Goal: Task Accomplishment & Management: Manage account settings

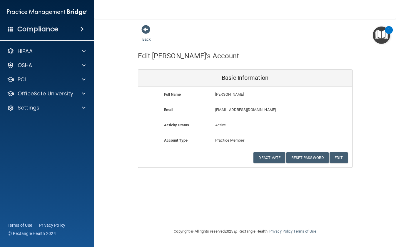
click at [169, 35] on div "Back" at bounding box center [156, 34] width 36 height 18
drag, startPoint x: 262, startPoint y: 110, endPoint x: 220, endPoint y: 110, distance: 41.4
click at [214, 110] on div "[EMAIL_ADDRESS][DOMAIN_NAME] [EMAIL_ADDRESS][DOMAIN_NAME]" at bounding box center [262, 111] width 103 height 11
copy p "[EMAIL_ADDRESS][DOMAIN_NAME]"
click at [146, 32] on span at bounding box center [145, 29] width 9 height 9
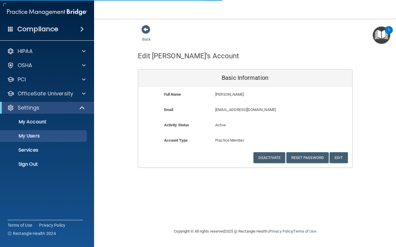
select select "20"
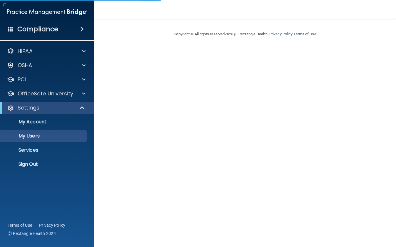
select select "20"
